Goal: Task Accomplishment & Management: Manage account settings

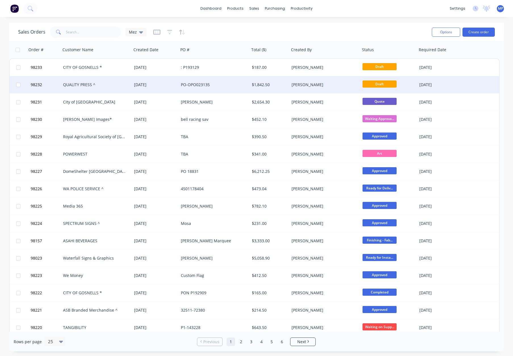
click at [122, 82] on div "QUALITY PRESS ^" at bounding box center [94, 85] width 63 height 6
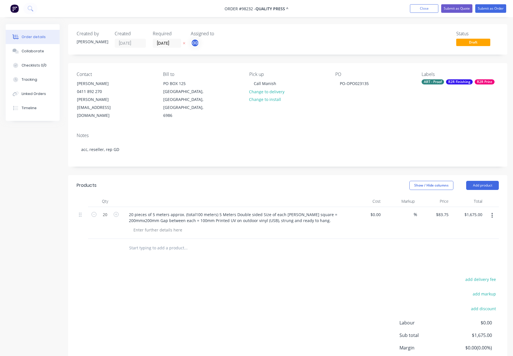
drag, startPoint x: 159, startPoint y: 231, endPoint x: 173, endPoint y: 234, distance: 14.4
click at [159, 242] on input "text" at bounding box center [186, 247] width 114 height 11
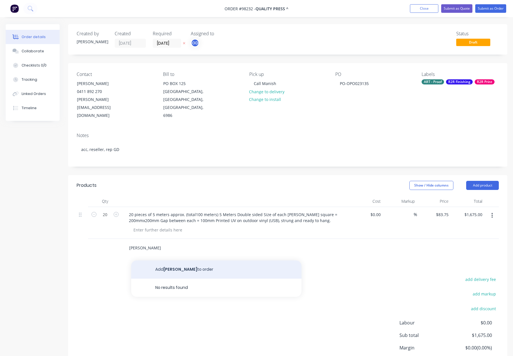
type input "[PERSON_NAME]"
click at [176, 260] on button "Add [PERSON_NAME] to order" at bounding box center [216, 269] width 170 height 18
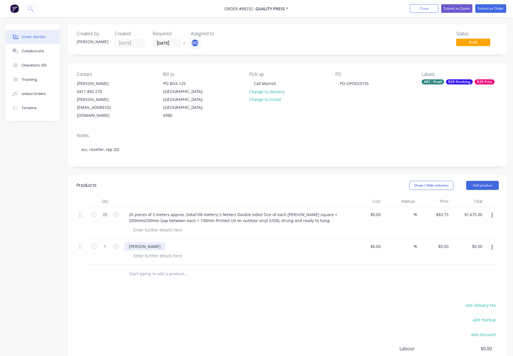
drag, startPoint x: 145, startPoint y: 230, endPoint x: 160, endPoint y: 235, distance: 16.2
click at [146, 242] on div "[PERSON_NAME]" at bounding box center [144, 246] width 41 height 8
click at [174, 242] on div "[PERSON_NAME] - Printed on USB - 5m each approx - 100m" at bounding box center [185, 246] width 122 height 8
click at [272, 242] on div "[PERSON_NAME] - Printed on USB - D/S - 5m each approx - 100m" at bounding box center [235, 246] width 223 height 8
click at [109, 219] on input "1" at bounding box center [105, 214] width 15 height 9
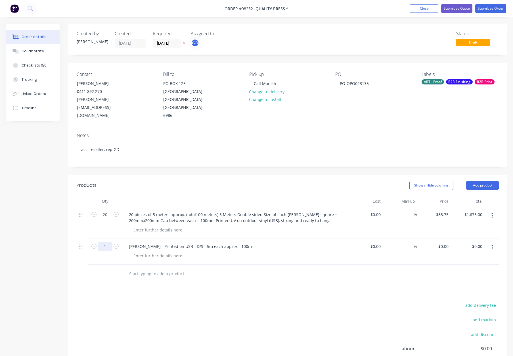
click at [109, 219] on input "1" at bounding box center [105, 214] width 15 height 9
type input "20"
click at [446, 242] on input "0" at bounding box center [448, 246] width 7 height 8
type input "$83.75"
type input "$1,675.00"
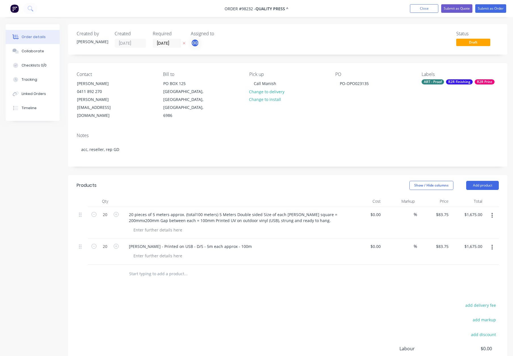
click at [277, 251] on div at bounding box center [238, 255] width 218 height 8
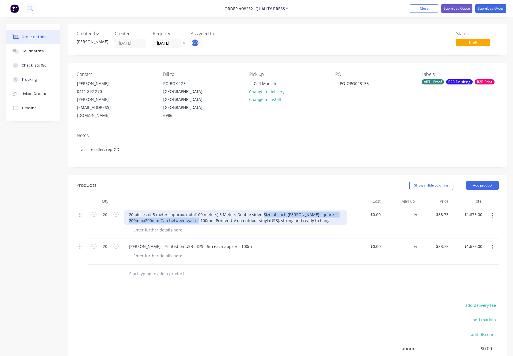
drag, startPoint x: 261, startPoint y: 198, endPoint x: 213, endPoint y: 206, distance: 48.1
click at [213, 210] on div "20 pieces of 5 meters approx. (total100 meters) 5 Meters Double sided Size of e…" at bounding box center [235, 217] width 223 height 14
copy div "Size of each [PERSON_NAME] square = 200mmx200mm Gap between each = 100mm"
click at [167, 244] on div "[PERSON_NAME] - Printed on USB - D/S - 5m each approx - 100m" at bounding box center [235, 252] width 227 height 26
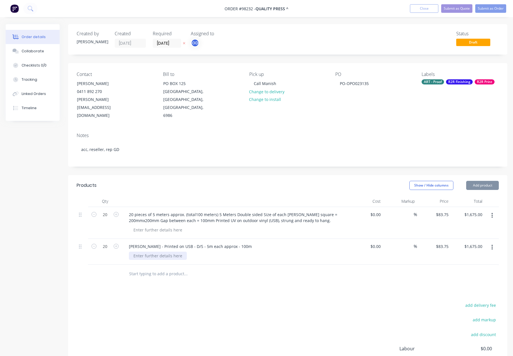
click at [169, 251] on div at bounding box center [158, 255] width 58 height 8
paste div
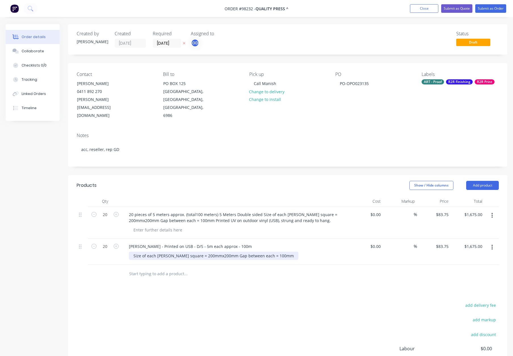
drag, startPoint x: 220, startPoint y: 240, endPoint x: 223, endPoint y: 244, distance: 5.3
click at [220, 251] on div "Size of each [PERSON_NAME] square = 200mmx200mm Gap between each = 100mm" at bounding box center [214, 255] width 170 height 8
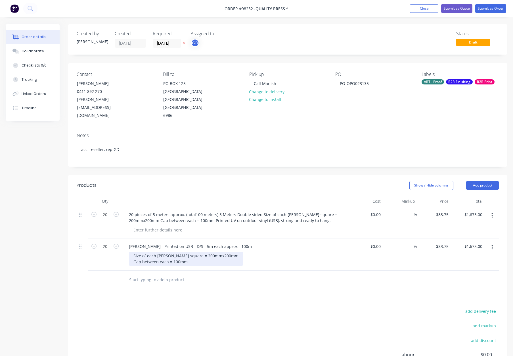
click at [204, 251] on div "Size of each [PERSON_NAME] square = 200mmx200mm Gap between each = 100mm" at bounding box center [186, 258] width 114 height 14
click at [207, 251] on div "Size of each [PERSON_NAME] square = 200mm x200mm Gap between each = 100mm" at bounding box center [186, 258] width 115 height 14
click at [289, 251] on div "Size of each [PERSON_NAME] square = 200mm x 200mm Gap between each = 100mm" at bounding box center [238, 258] width 218 height 14
click at [493, 210] on button "button" at bounding box center [492, 215] width 13 height 10
click at [466, 260] on div "Delete" at bounding box center [472, 264] width 44 height 8
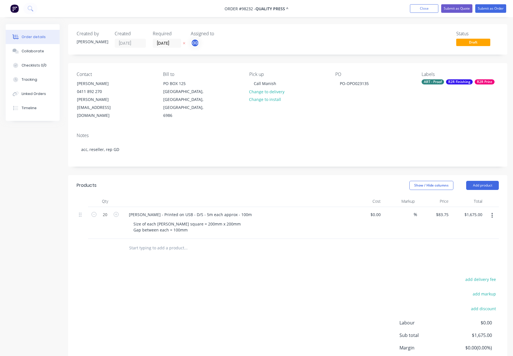
drag, startPoint x: 285, startPoint y: 168, endPoint x: 295, endPoint y: 174, distance: 12.0
click at [285, 181] on div "Show / Hide columns Add product" at bounding box center [333, 185] width 333 height 9
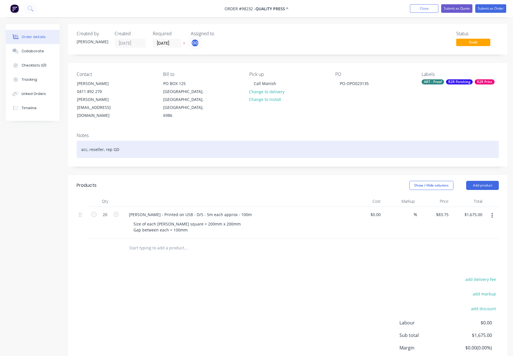
drag, startPoint x: 180, startPoint y: 128, endPoint x: 219, endPoint y: 131, distance: 38.8
click at [181, 141] on div "acc, reseller, rep GD" at bounding box center [288, 149] width 423 height 17
click at [220, 141] on div "acc, reseller, rep GD" at bounding box center [288, 149] width 423 height 17
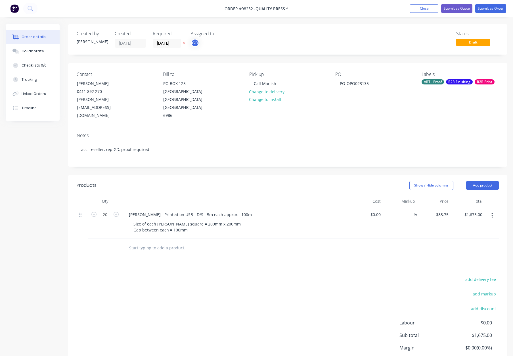
click at [445, 83] on div "ART - Proof R2R Finishing R2R Print" at bounding box center [460, 81] width 77 height 5
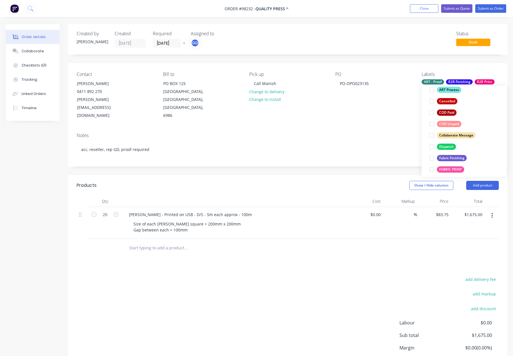
scroll to position [76, 0]
drag, startPoint x: 448, startPoint y: 144, endPoint x: 450, endPoint y: 141, distance: 3.4
click at [447, 144] on div "Dispatch" at bounding box center [446, 146] width 19 height 6
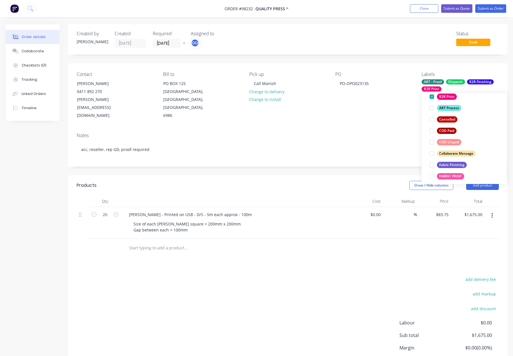
scroll to position [0, 0]
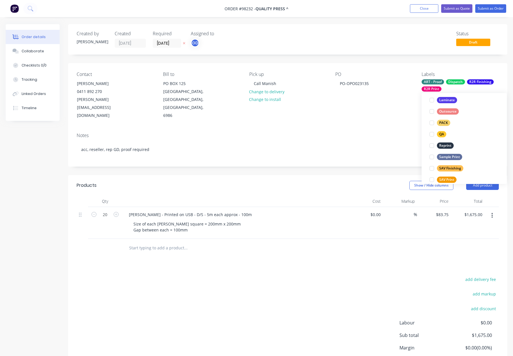
drag, startPoint x: 445, startPoint y: 121, endPoint x: 453, endPoint y: 116, distance: 9.7
click at [445, 121] on div "PACK" at bounding box center [443, 123] width 13 height 6
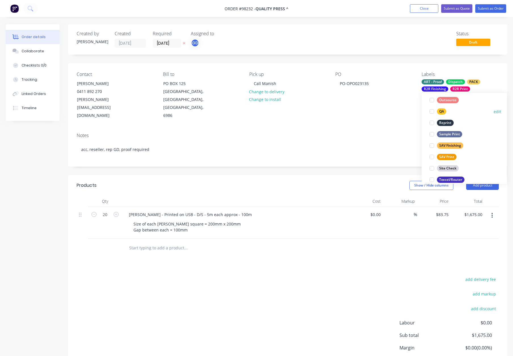
click at [440, 110] on div "QA" at bounding box center [441, 111] width 9 height 6
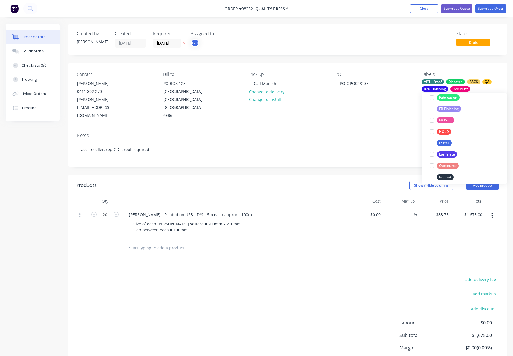
scroll to position [273, 0]
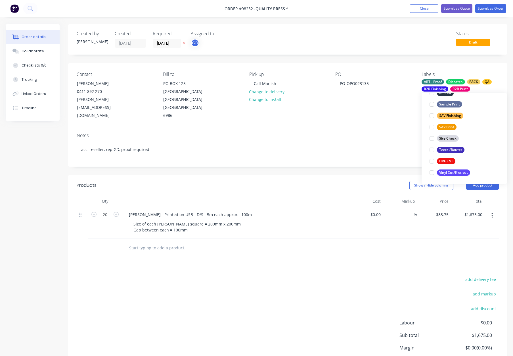
click at [363, 128] on div "Notes acc, reseller, rep GD, proof required" at bounding box center [288, 147] width 440 height 38
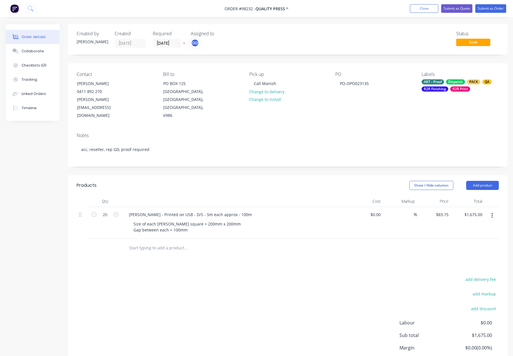
click at [439, 87] on div "R2R Finishing" at bounding box center [435, 88] width 27 height 5
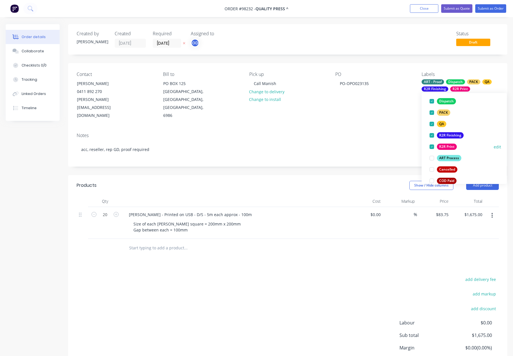
click at [447, 136] on div "R2R Finishing" at bounding box center [450, 135] width 27 height 6
click at [447, 135] on div "R2R Print" at bounding box center [447, 135] width 20 height 6
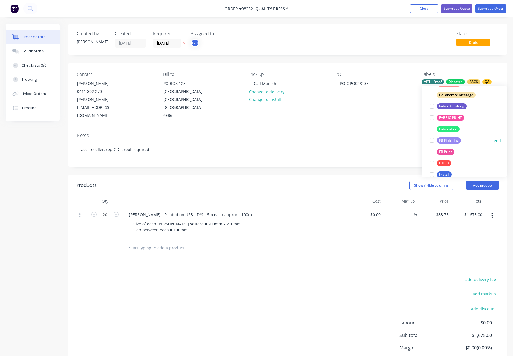
click at [448, 136] on button "FB Finishing" at bounding box center [446, 140] width 36 height 8
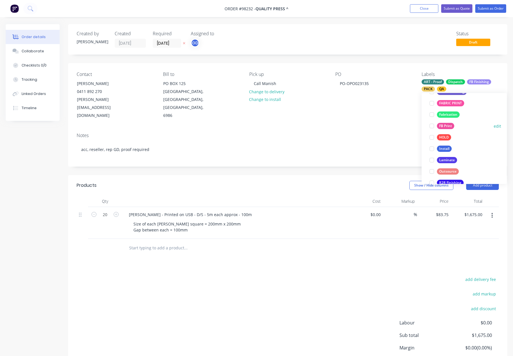
click at [450, 128] on div "FB Print" at bounding box center [445, 126] width 17 height 6
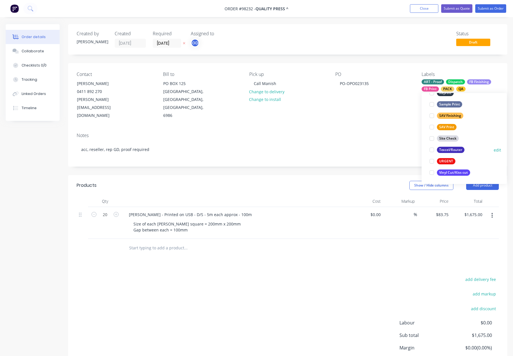
scroll to position [10, 0]
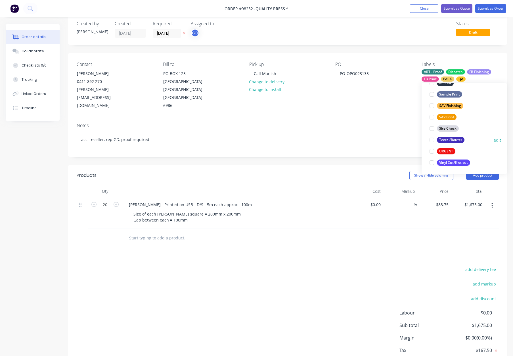
click at [458, 140] on div "Texcel/Router" at bounding box center [451, 140] width 28 height 6
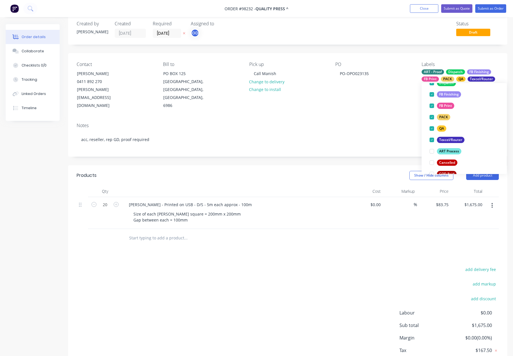
click at [365, 118] on div "Notes acc, reseller, rep GD, proof required" at bounding box center [288, 137] width 440 height 38
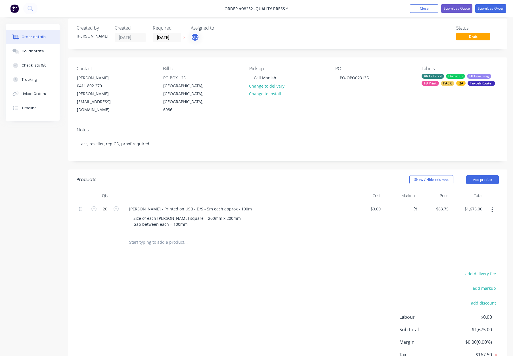
scroll to position [0, 0]
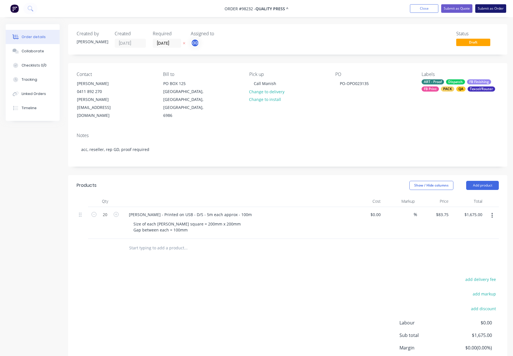
click at [480, 9] on button "Submit as Order" at bounding box center [491, 8] width 31 height 9
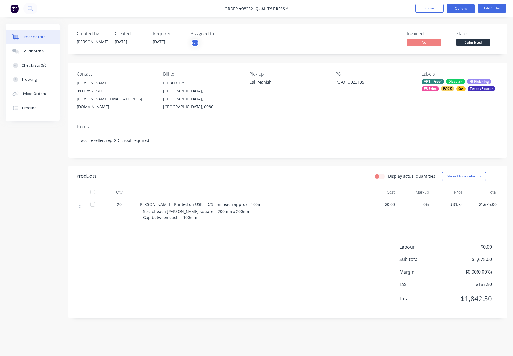
click at [457, 9] on button "Options" at bounding box center [461, 8] width 28 height 9
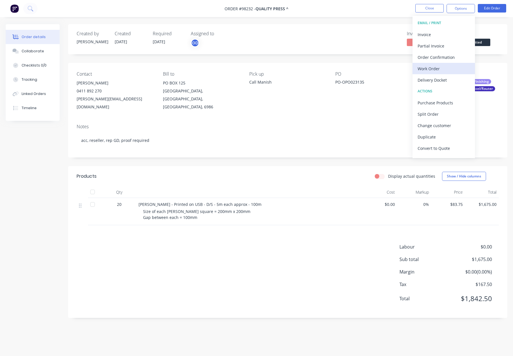
click at [445, 69] on div "Work Order" at bounding box center [444, 68] width 52 height 8
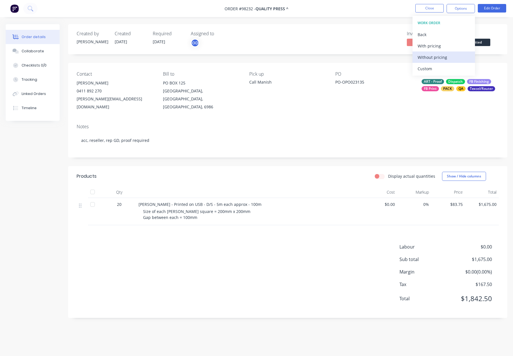
click at [443, 53] on div "Without pricing" at bounding box center [444, 57] width 52 height 8
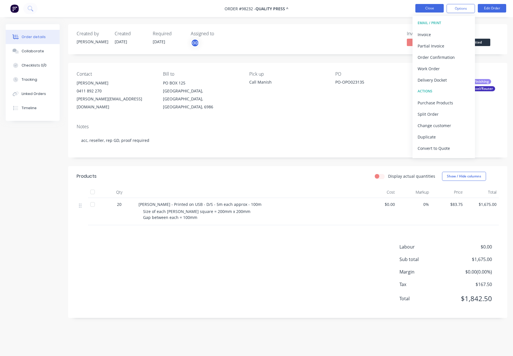
click at [426, 8] on button "Close" at bounding box center [430, 8] width 28 height 9
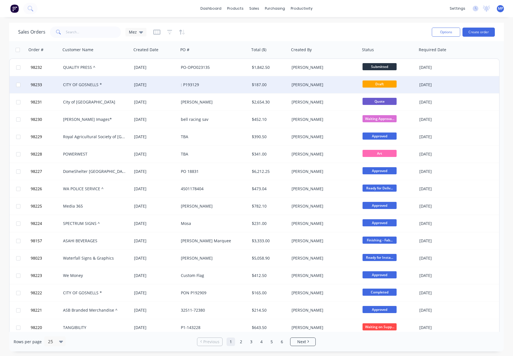
click at [224, 85] on div ": P193129" at bounding box center [212, 85] width 63 height 6
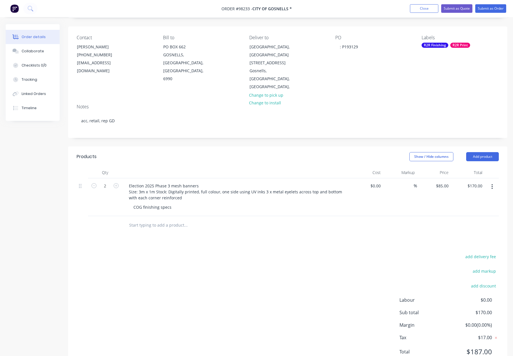
scroll to position [38, 0]
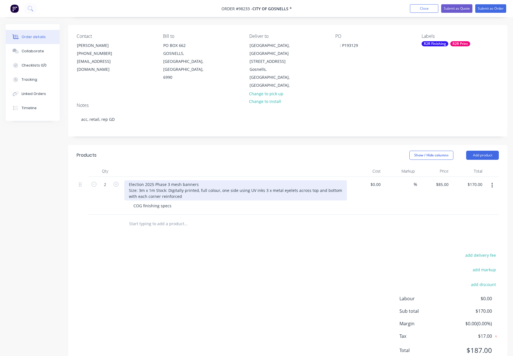
click at [128, 180] on div "Election 2025 Phase 3 mesh banners Size: 3m x 1m Stock: Digitally printed, full…" at bounding box center [235, 190] width 223 height 20
drag, startPoint x: 199, startPoint y: 176, endPoint x: 269, endPoint y: 178, distance: 69.4
click at [269, 180] on div "Mesh Banners - Phas 3 Election 2025 Phase 3 mesh banners Size: 3m x 1m Stock: D…" at bounding box center [235, 190] width 223 height 20
drag, startPoint x: 233, startPoint y: 176, endPoint x: 198, endPoint y: 176, distance: 34.9
click at [198, 180] on div "Mesh Banners - Phas 3 Election 2025 Phase 3 mesh banners Size: 3m x 1m Stock: D…" at bounding box center [235, 190] width 223 height 20
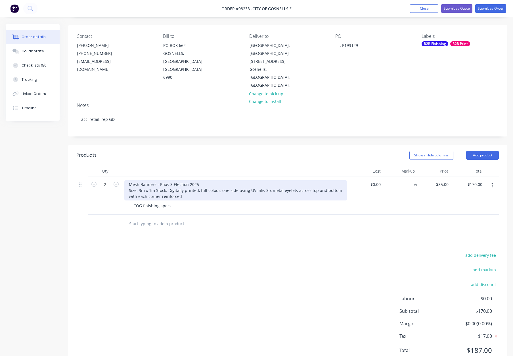
click at [167, 180] on div "Mesh Banners - Phas 3 Election 2025 Size: 3m x 1m Stock: Digitally printed, ful…" at bounding box center [235, 190] width 223 height 20
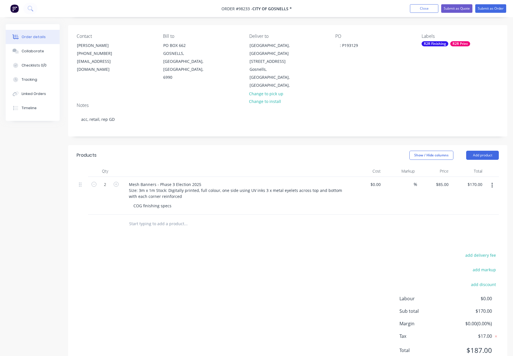
click at [181, 151] on div "Show / Hide columns Add product" at bounding box center [333, 155] width 333 height 9
click at [485, 151] on button "Add product" at bounding box center [483, 155] width 33 height 9
click at [471, 234] on div "Notes (Internal)" at bounding box center [472, 238] width 44 height 8
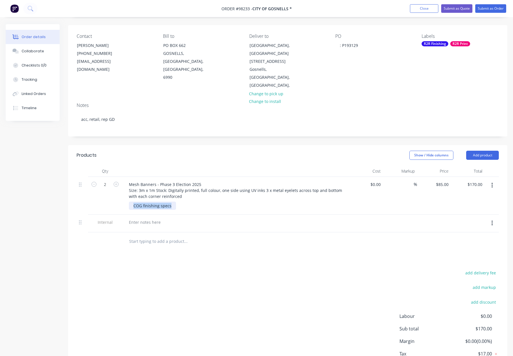
drag, startPoint x: 132, startPoint y: 197, endPoint x: 212, endPoint y: 198, distance: 79.8
click at [212, 201] on div "COG finishing specs" at bounding box center [238, 205] width 218 height 8
copy div "COG finishing specs"
click at [139, 218] on div at bounding box center [144, 222] width 41 height 8
paste div
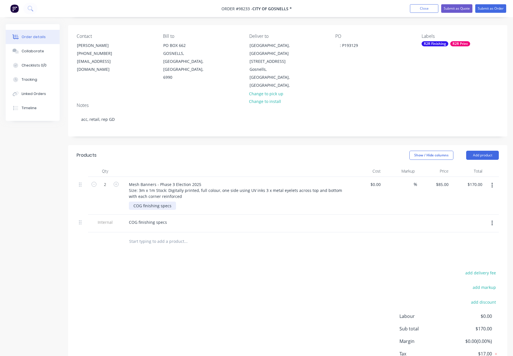
drag, startPoint x: 148, startPoint y: 200, endPoint x: 105, endPoint y: 201, distance: 42.6
click at [105, 201] on div "2 Mesh Banners - Phase 3 Election 2025 Size: 3m x 1m Stock: Digitally printed, …" at bounding box center [288, 196] width 423 height 38
drag, startPoint x: 130, startPoint y: 197, endPoint x: 185, endPoint y: 199, distance: 54.9
click at [185, 201] on div "COG finishing specs" at bounding box center [238, 205] width 218 height 8
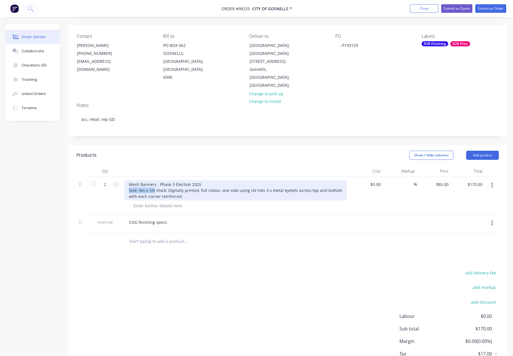
drag, startPoint x: 130, startPoint y: 182, endPoint x: 154, endPoint y: 182, distance: 24.2
click at [154, 182] on div "Mesh Banners - Phase 3 Election 2025 Size: 3m x 1m Stock: Digitally printed, fu…" at bounding box center [235, 190] width 223 height 20
copy div "Size: 3m x 1m"
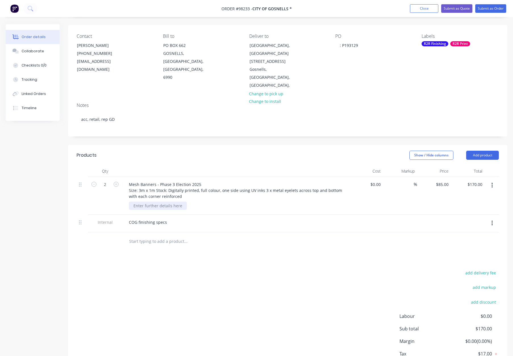
click at [149, 201] on div at bounding box center [158, 205] width 58 height 8
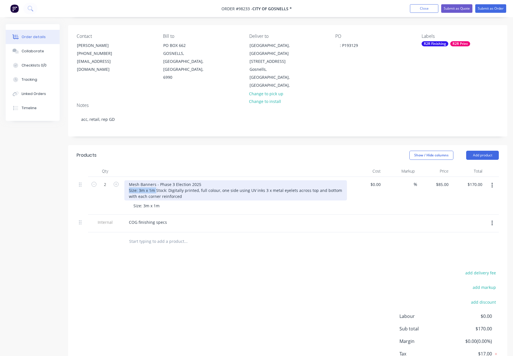
drag, startPoint x: 156, startPoint y: 182, endPoint x: 116, endPoint y: 182, distance: 40.3
click at [115, 182] on div "2 Mesh Banners - Phase 3 Election 2025 Size: 3m x 1m Stock: Digitally printed, …" at bounding box center [288, 196] width 423 height 38
click at [214, 180] on div "Mesh Banners - Phase 3 Election 2025 Stock: Digitally printed, full colour, one…" at bounding box center [235, 190] width 223 height 20
click at [236, 182] on div "Mesh Banners - Phase 3 Election 2025 Stock: Digitally printed, full colour, one…" at bounding box center [235, 190] width 223 height 20
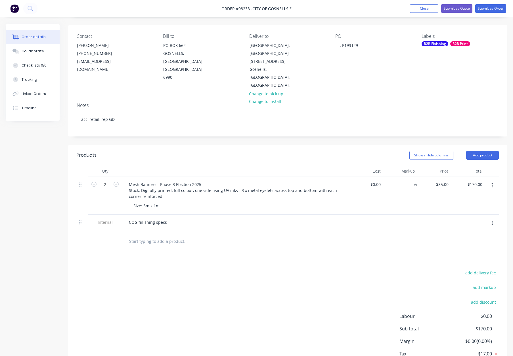
click at [154, 151] on div "Products" at bounding box center [122, 155] width 90 height 9
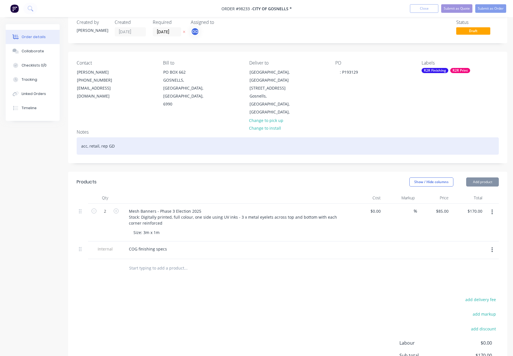
scroll to position [0, 0]
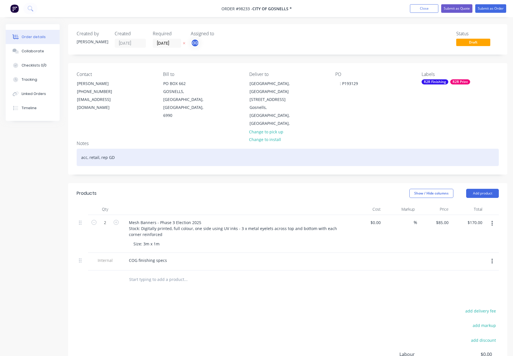
click at [139, 151] on div "acc, retail, rep GD" at bounding box center [288, 157] width 423 height 17
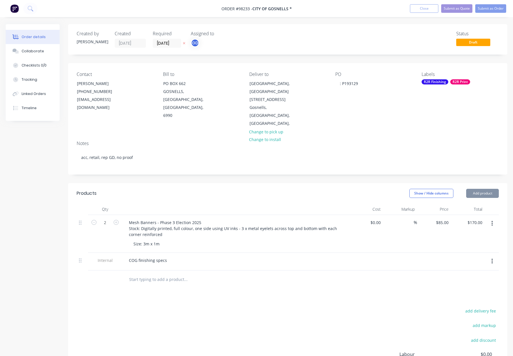
click at [442, 78] on div "Labels R2R Finishing R2R Print" at bounding box center [460, 100] width 77 height 56
click at [443, 81] on div "R2R Finishing" at bounding box center [435, 81] width 27 height 5
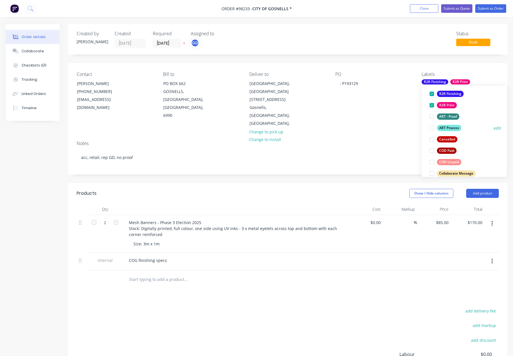
click at [446, 126] on div "ART Process" at bounding box center [449, 128] width 24 height 6
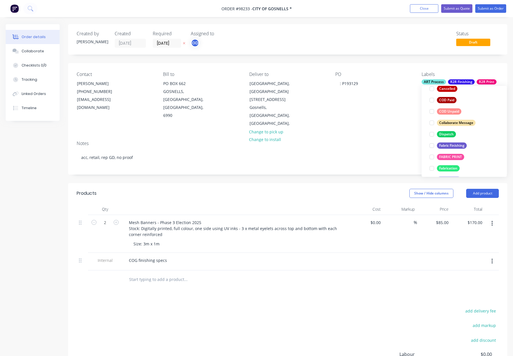
drag, startPoint x: 449, startPoint y: 132, endPoint x: 450, endPoint y: 129, distance: 3.1
click at [449, 132] on div "Dispatch" at bounding box center [446, 134] width 19 height 6
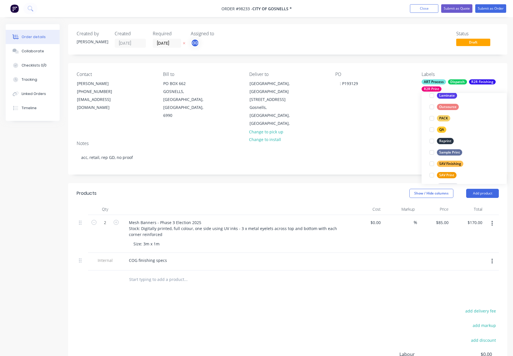
scroll to position [243, 0]
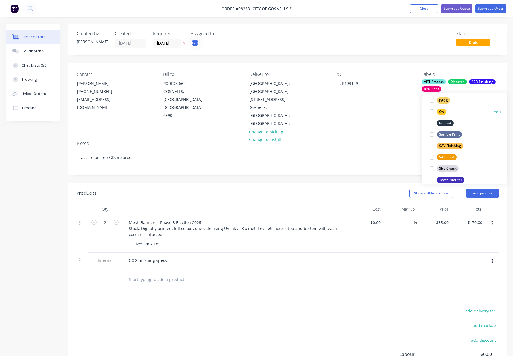
click at [446, 106] on div "QA edit" at bounding box center [465, 111] width 74 height 11
click at [444, 100] on div "PACK" at bounding box center [443, 100] width 13 height 6
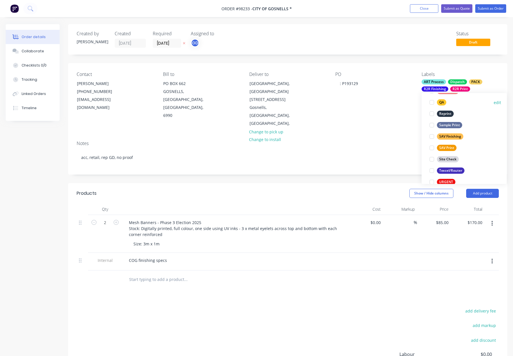
drag, startPoint x: 444, startPoint y: 102, endPoint x: 448, endPoint y: 105, distance: 5.9
click at [444, 102] on div "QA" at bounding box center [441, 102] width 9 height 6
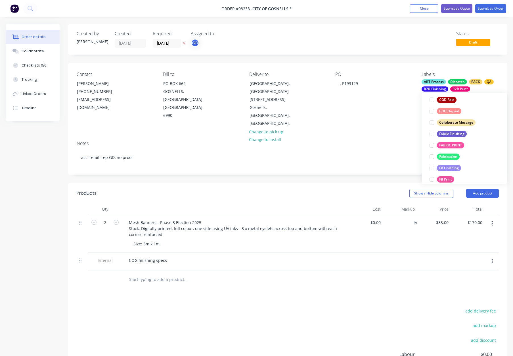
scroll to position [273, 0]
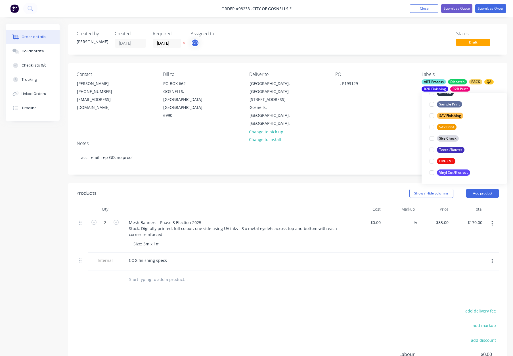
click at [398, 110] on div "PO : P193129" at bounding box center [374, 100] width 77 height 56
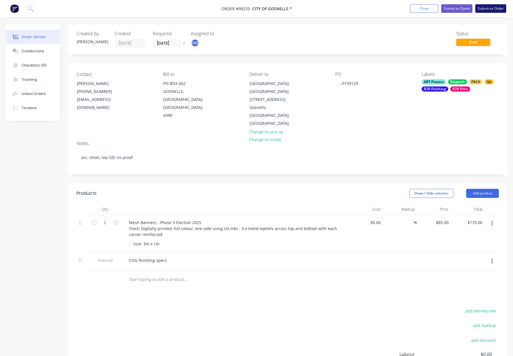
click at [483, 7] on button "Submit as Order" at bounding box center [491, 8] width 31 height 9
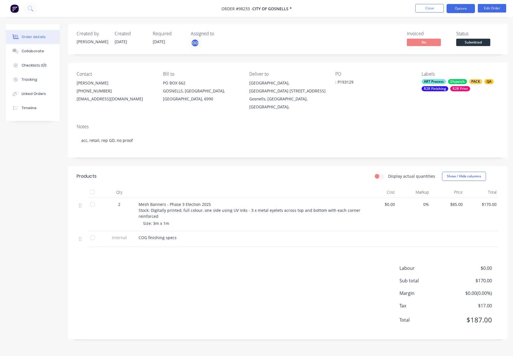
click at [460, 9] on button "Options" at bounding box center [461, 8] width 28 height 9
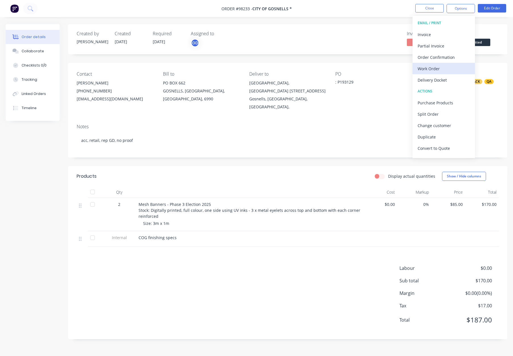
click at [444, 65] on div "Work Order" at bounding box center [444, 68] width 52 height 8
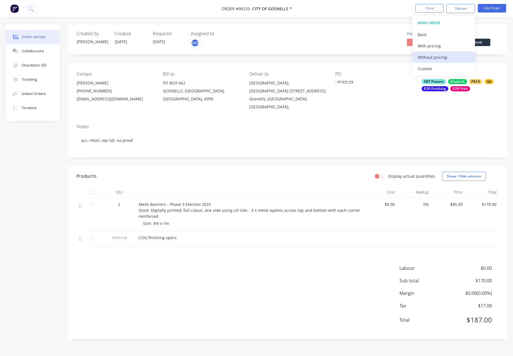
click at [446, 60] on div "Without pricing" at bounding box center [444, 57] width 52 height 8
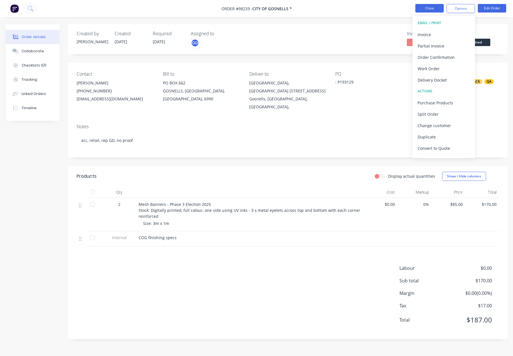
click at [434, 11] on button "Close" at bounding box center [430, 8] width 28 height 9
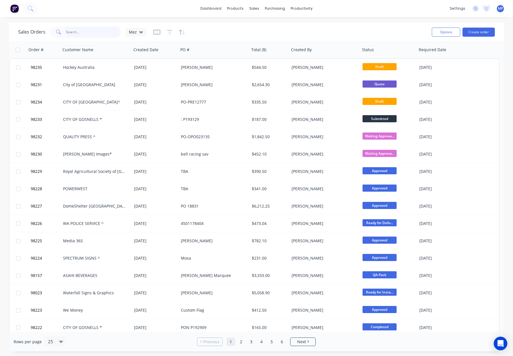
click at [80, 32] on input "text" at bounding box center [93, 31] width 55 height 11
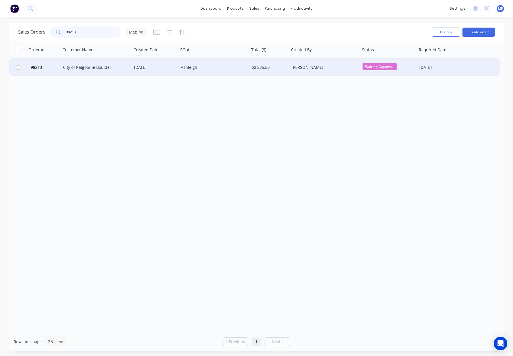
type input "98213"
click at [111, 68] on div "City of Kalgoorlie Boulder" at bounding box center [94, 67] width 63 height 6
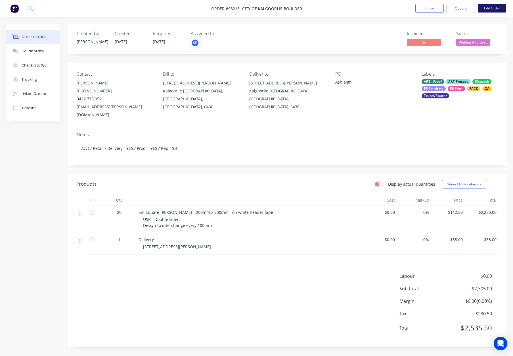
click at [486, 8] on button "Edit Order" at bounding box center [492, 8] width 28 height 9
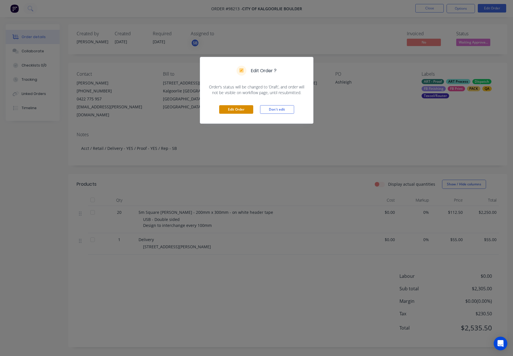
click at [233, 109] on button "Edit Order" at bounding box center [236, 109] width 34 height 9
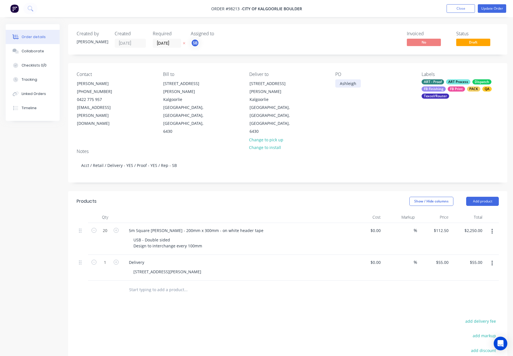
click at [361, 83] on div "PO Ashleigh" at bounding box center [374, 104] width 77 height 64
click at [355, 84] on div "Ashleigh" at bounding box center [349, 83] width 26 height 8
click at [317, 85] on div "Contact Ashleigh Cole (08) 9021 0979 0422 775 957 Ashleigh.Cole@ckb.wa.gov.au B…" at bounding box center [288, 103] width 440 height 81
click at [344, 84] on div "Ashleigh" at bounding box center [349, 83] width 26 height 8
click at [343, 84] on div "Ashleigh" at bounding box center [349, 83] width 26 height 8
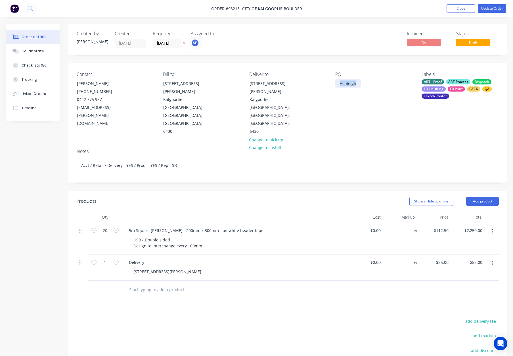
drag, startPoint x: 347, startPoint y: 84, endPoint x: 354, endPoint y: 84, distance: 6.8
click at [353, 84] on div "Ashleigh" at bounding box center [349, 83] width 26 height 8
click at [494, 7] on button "Update Order" at bounding box center [492, 8] width 28 height 9
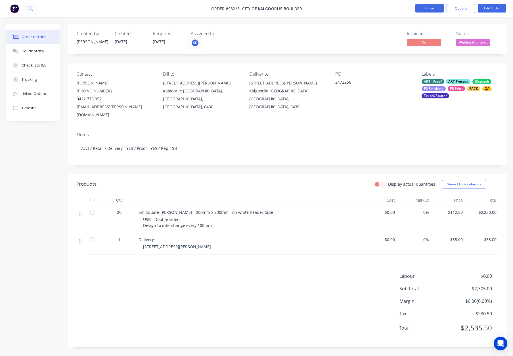
click at [423, 8] on button "Close" at bounding box center [430, 8] width 28 height 9
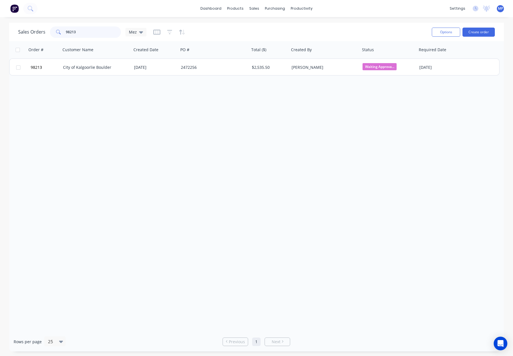
drag, startPoint x: 82, startPoint y: 33, endPoint x: 51, endPoint y: 32, distance: 31.0
click at [51, 32] on div "98213" at bounding box center [85, 31] width 71 height 11
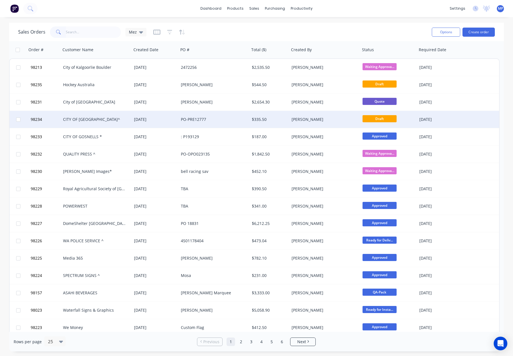
click at [105, 122] on div "CITY OF STIRLING^" at bounding box center [94, 119] width 63 height 6
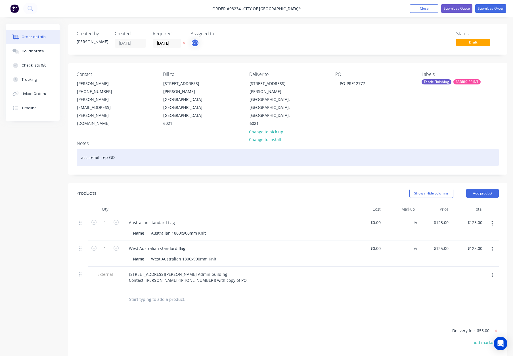
click at [174, 149] on div "acc, retail, rep GD" at bounding box center [288, 157] width 423 height 17
click at [189, 149] on div "acc, retail, rep GD" at bounding box center [288, 157] width 423 height 17
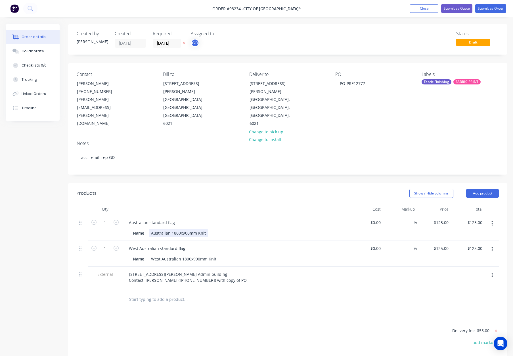
click at [205, 229] on div "Australian 1800x900mm Knit" at bounding box center [178, 233] width 59 height 8
click at [215, 255] on div "West Australian 1800x900mm Knit" at bounding box center [184, 259] width 70 height 8
click at [197, 148] on div "Notes acc, retail, rep GD" at bounding box center [288, 155] width 440 height 38
click at [445, 82] on div "Fabric Finishing" at bounding box center [437, 81] width 30 height 5
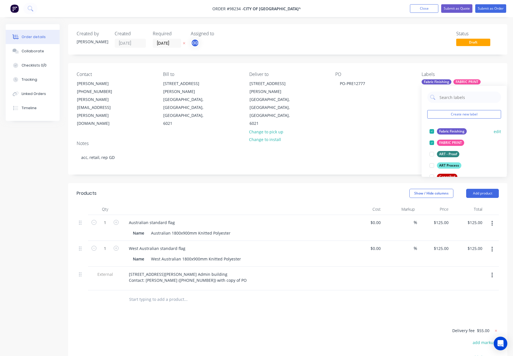
click at [458, 133] on div "Fabric Finishing" at bounding box center [452, 131] width 30 height 6
click at [458, 133] on div "FABRIC PRINT" at bounding box center [450, 131] width 27 height 6
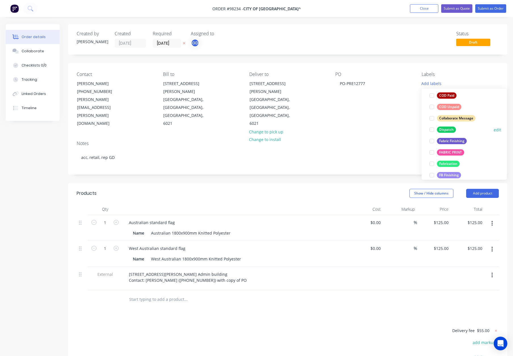
drag, startPoint x: 451, startPoint y: 130, endPoint x: 454, endPoint y: 128, distance: 3.1
click at [451, 130] on div "Dispatch" at bounding box center [446, 129] width 19 height 6
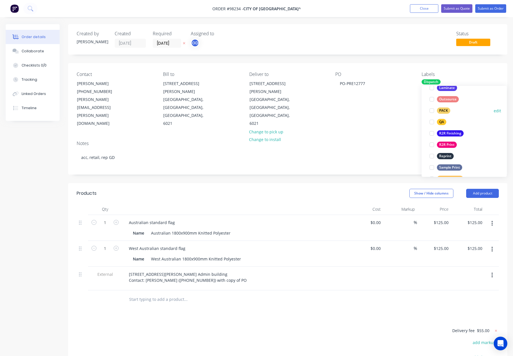
click at [446, 108] on div "PACK" at bounding box center [443, 110] width 13 height 6
click at [444, 122] on div "QA" at bounding box center [441, 123] width 9 height 6
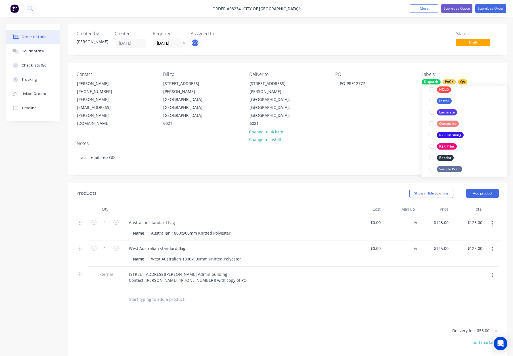
scroll to position [30, 0]
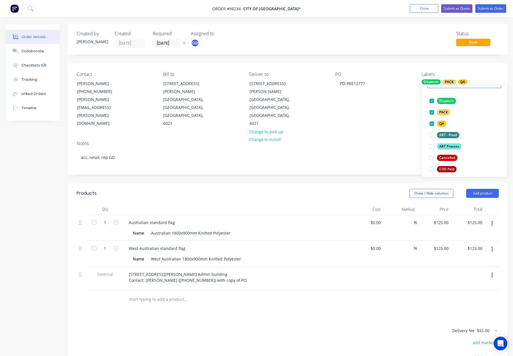
click at [368, 101] on div "PO PO-PRE12777" at bounding box center [374, 100] width 77 height 56
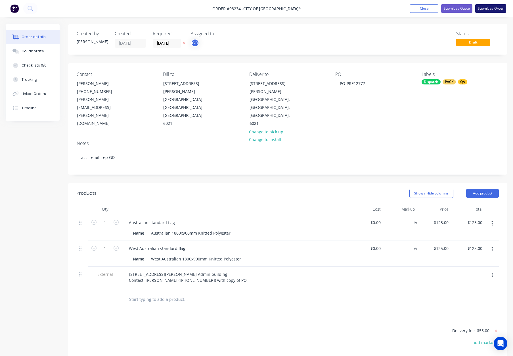
click at [483, 9] on button "Submit as Order" at bounding box center [491, 8] width 31 height 9
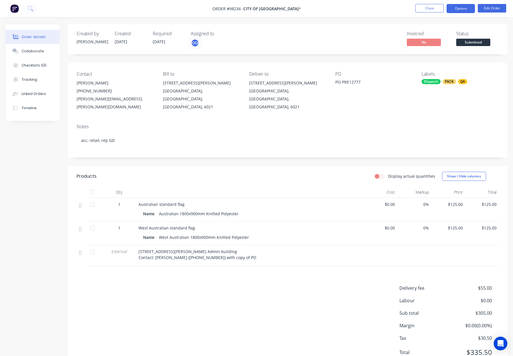
drag, startPoint x: 458, startPoint y: 9, endPoint x: 458, endPoint y: 12, distance: 2.9
click at [458, 9] on button "Options" at bounding box center [461, 8] width 28 height 9
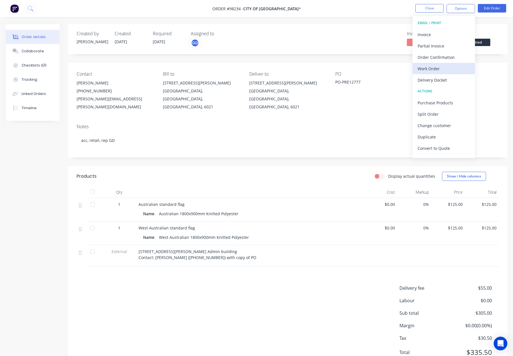
click at [436, 71] on div "Work Order" at bounding box center [444, 68] width 52 height 8
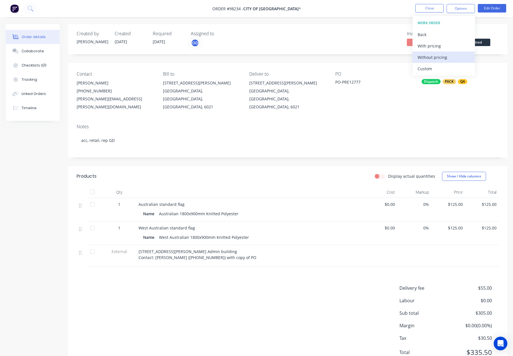
click at [433, 58] on div "Without pricing" at bounding box center [444, 57] width 52 height 8
click at [430, 7] on button "Close" at bounding box center [430, 8] width 28 height 9
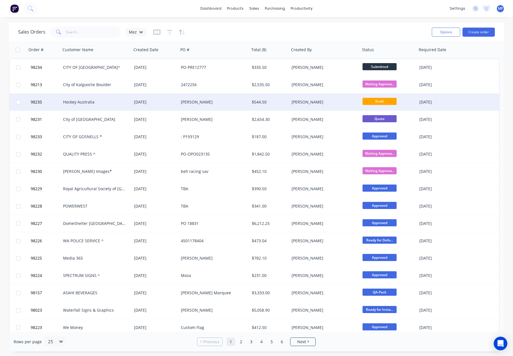
click at [324, 101] on div "[PERSON_NAME]" at bounding box center [323, 102] width 63 height 6
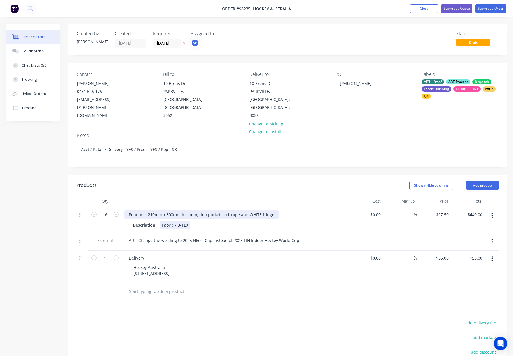
drag, startPoint x: 147, startPoint y: 198, endPoint x: 162, endPoint y: 207, distance: 17.3
click at [147, 210] on div "Pennants 210mm x 300mm including top pocket, rod, rope and WHITE fringe" at bounding box center [201, 214] width 155 height 8
click at [212, 195] on div at bounding box center [235, 200] width 227 height 11
click at [483, 7] on button "Submit as Order" at bounding box center [491, 8] width 31 height 9
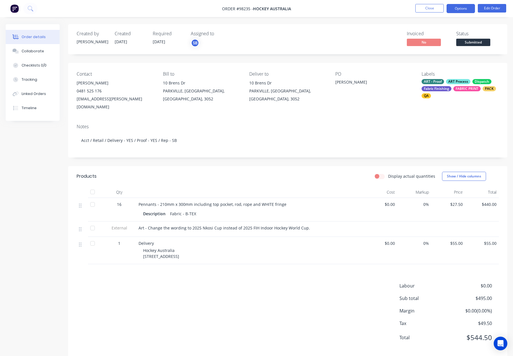
click at [460, 9] on button "Options" at bounding box center [461, 8] width 28 height 9
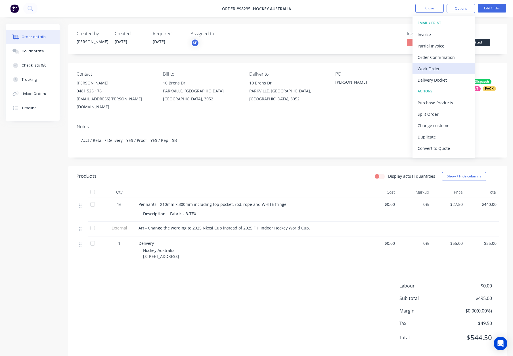
click at [435, 69] on div "Work Order" at bounding box center [444, 68] width 52 height 8
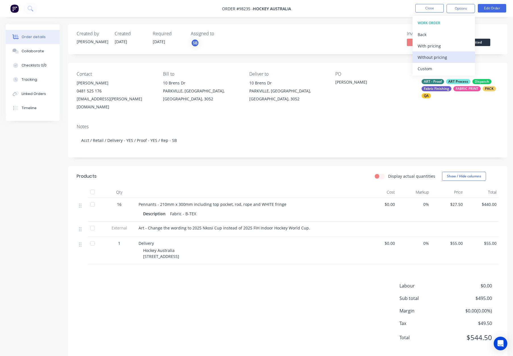
click at [438, 53] on div "Without pricing" at bounding box center [444, 57] width 52 height 8
click at [428, 9] on button "Close" at bounding box center [430, 8] width 28 height 9
